Goal: Task Accomplishment & Management: Manage account settings

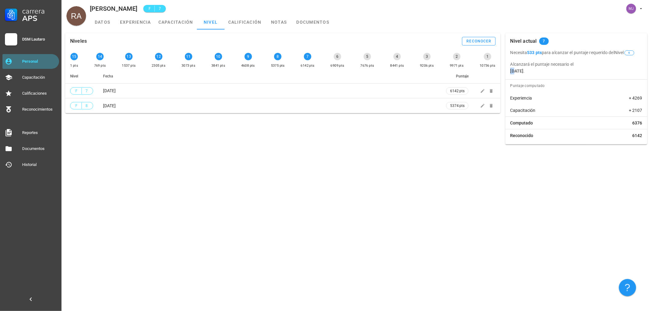
click at [38, 62] on div "Personal" at bounding box center [39, 61] width 34 height 5
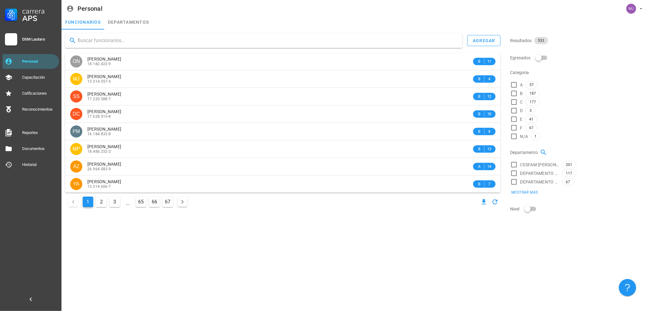
click at [117, 38] on input "text" at bounding box center [267, 41] width 380 height 10
click at [44, 107] on div "Reconocimientos" at bounding box center [39, 109] width 34 height 5
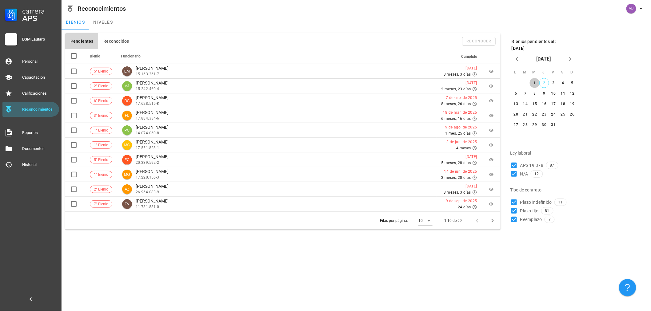
click at [533, 82] on div "1" at bounding box center [534, 83] width 10 height 4
click at [524, 220] on span "Reemplazo" at bounding box center [531, 219] width 22 height 6
checkbox input "false"
click at [525, 211] on span "Plazo fijo" at bounding box center [529, 211] width 18 height 6
checkbox input "false"
